Goal: Task Accomplishment & Management: Manage account settings

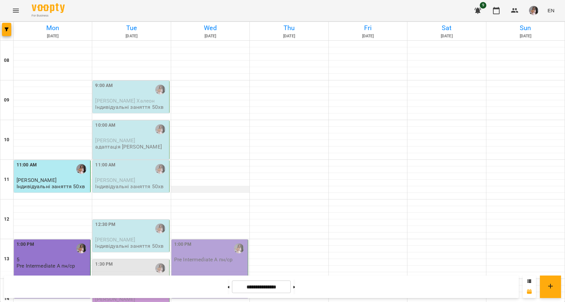
scroll to position [27, 0]
click at [123, 82] on div "9:00 AM [PERSON_NAME] Халеон Індивідуальні заняття 50хв" at bounding box center [131, 96] width 72 height 28
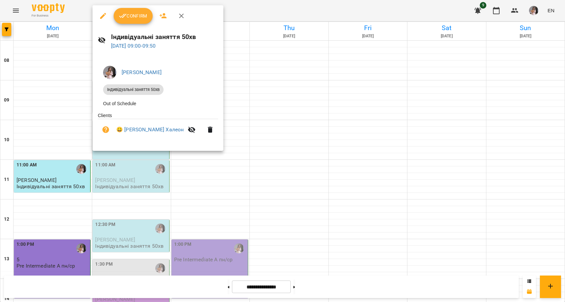
click at [135, 18] on span "Confirm" at bounding box center [133, 16] width 28 height 8
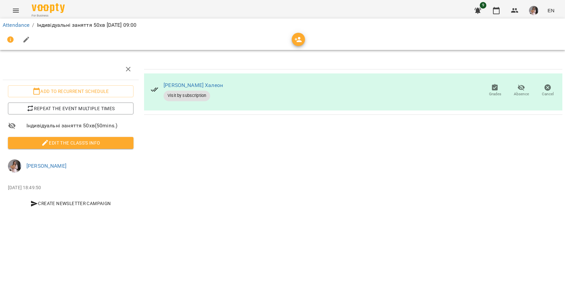
click at [102, 140] on span "Edit the class's Info" at bounding box center [70, 143] width 115 height 8
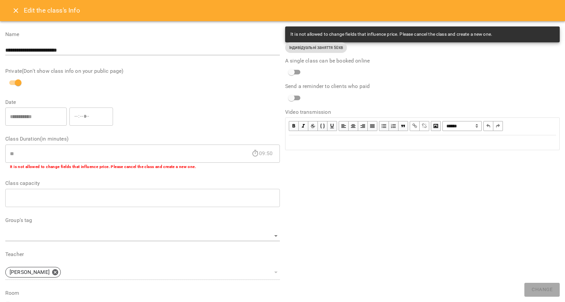
scroll to position [138, 0]
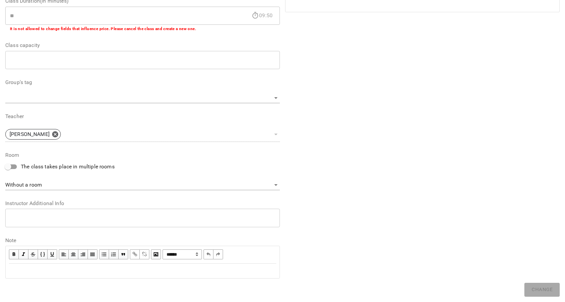
click at [25, 268] on div "Edit text" at bounding box center [142, 271] width 267 height 8
click at [20, 269] on div "Edit text" at bounding box center [142, 271] width 267 height 8
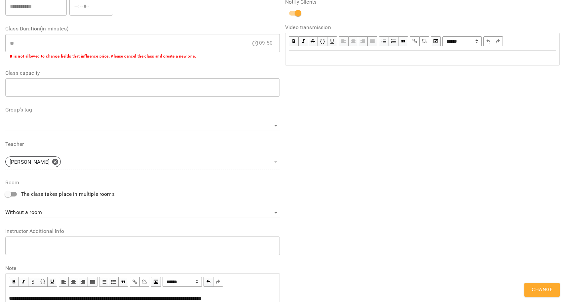
scroll to position [165, 0]
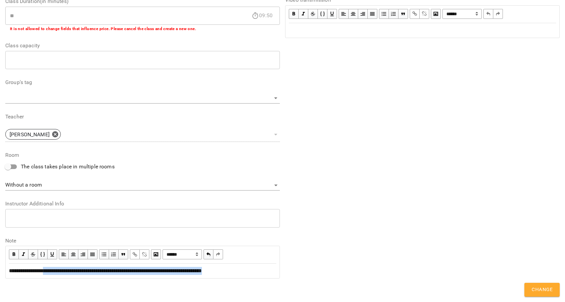
drag, startPoint x: 126, startPoint y: 279, endPoint x: 51, endPoint y: 268, distance: 76.2
click at [51, 268] on div "**********" at bounding box center [142, 271] width 267 height 8
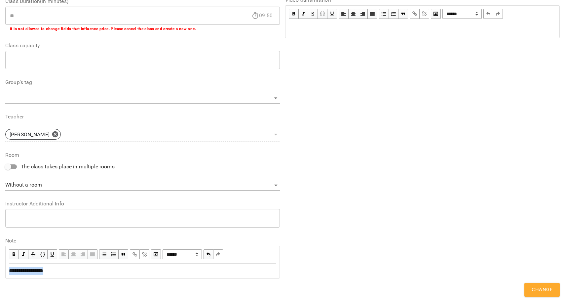
drag, startPoint x: 51, startPoint y: 273, endPoint x: 10, endPoint y: 274, distance: 40.7
click at [10, 274] on div "**********" at bounding box center [142, 271] width 267 height 8
click at [134, 254] on span "button" at bounding box center [134, 253] width 7 height 7
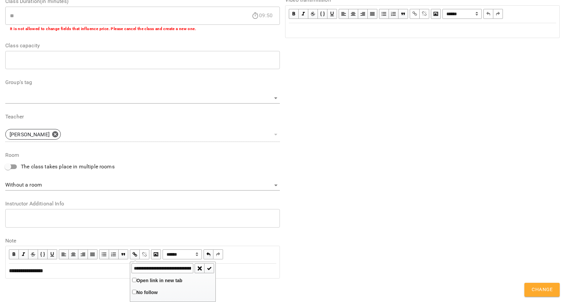
scroll to position [0, 133]
type input "**********"
click at [208, 268] on span "button" at bounding box center [208, 267] width 7 height 7
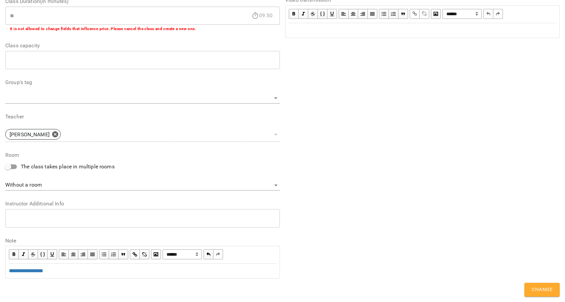
click at [537, 293] on span "Change" at bounding box center [542, 289] width 21 height 9
